Goal: Transaction & Acquisition: Purchase product/service

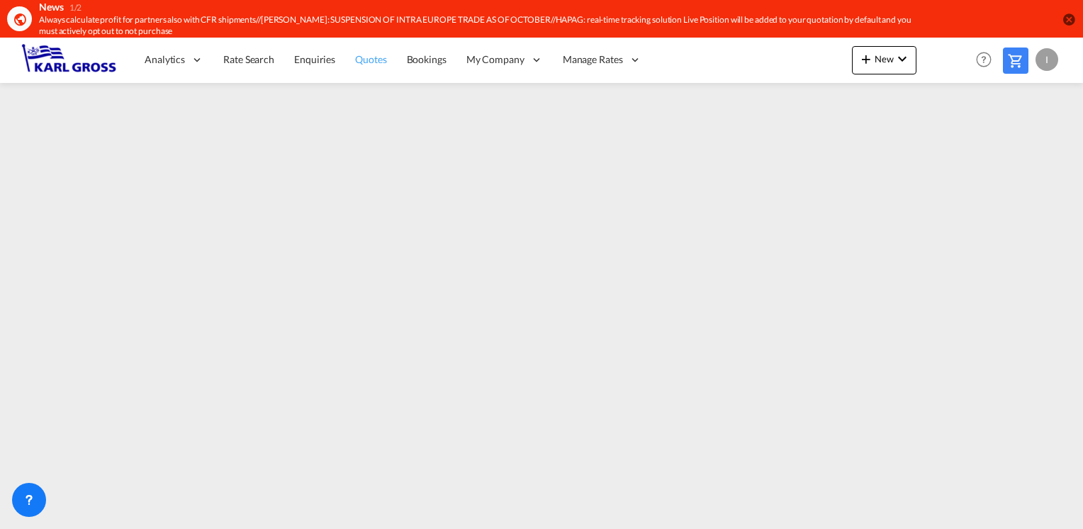
click at [372, 54] on span "Quotes" at bounding box center [370, 59] width 31 height 12
